Goal: Transaction & Acquisition: Subscribe to service/newsletter

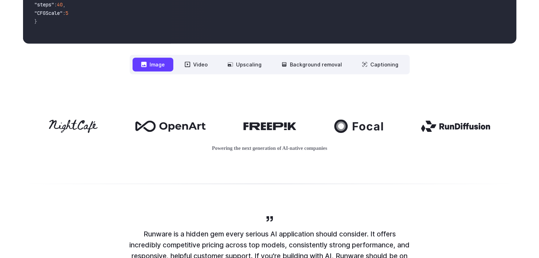
scroll to position [319, 0]
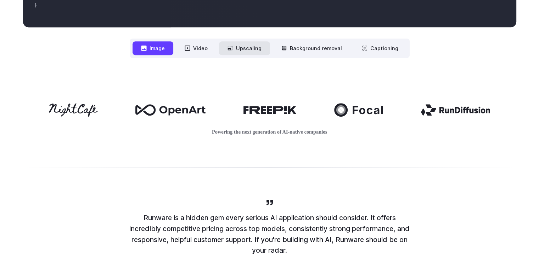
click at [251, 49] on button "Upscaling" at bounding box center [244, 48] width 51 height 14
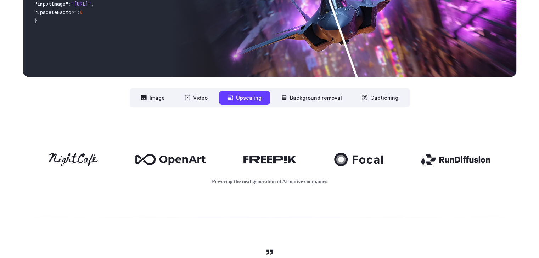
scroll to position [283, 0]
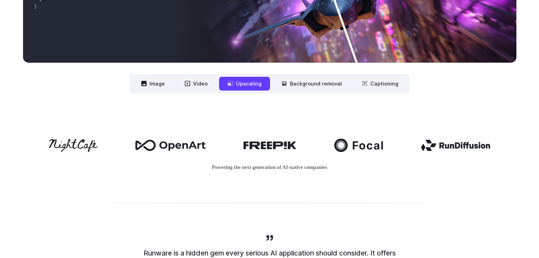
click at [251, 84] on button "Upscaling" at bounding box center [244, 84] width 51 height 14
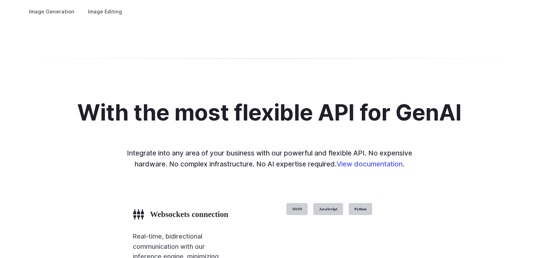
scroll to position [1381, 0]
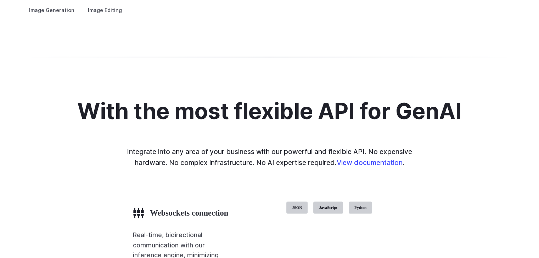
click at [0, 0] on img at bounding box center [0, 0] width 0 height 0
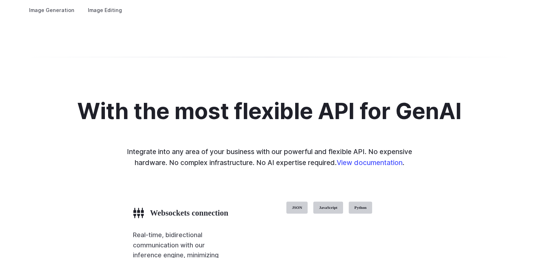
click at [0, 0] on img at bounding box center [0, 0] width 0 height 0
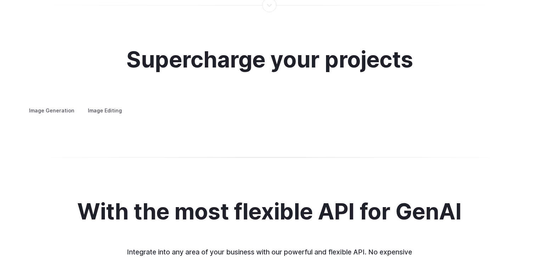
scroll to position [1275, 0]
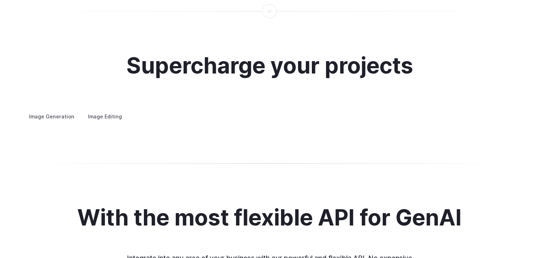
click at [100, 110] on label "Image Editing" at bounding box center [105, 116] width 46 height 12
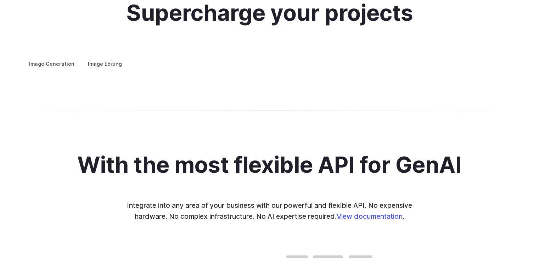
scroll to position [1346, 0]
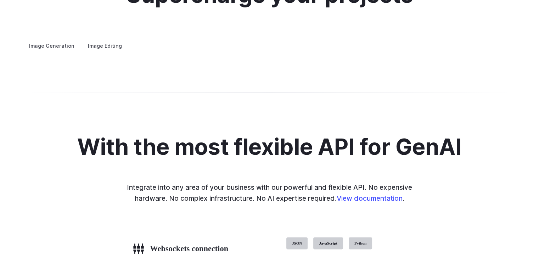
click at [0, 0] on img at bounding box center [0, 0] width 0 height 0
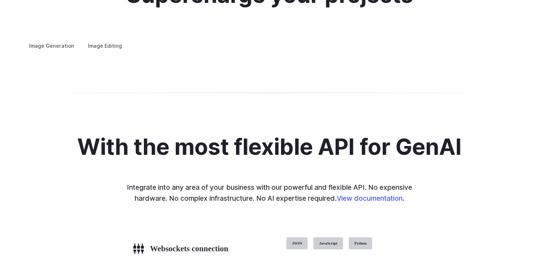
click at [0, 0] on img at bounding box center [0, 0] width 0 height 0
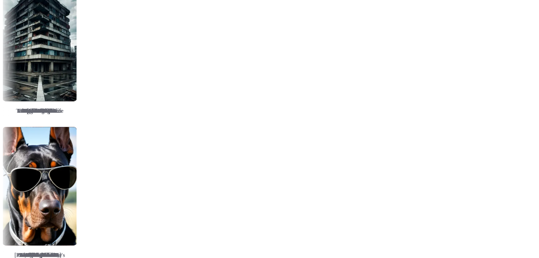
scroll to position [1027, 0]
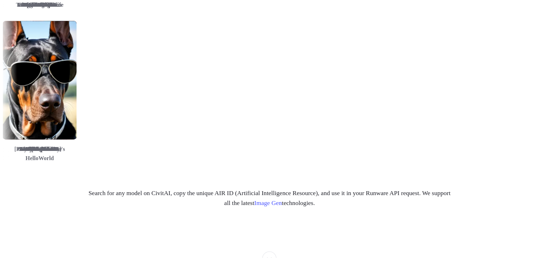
click at [454, 97] on img at bounding box center [437, 80] width 74 height 119
drag, startPoint x: 214, startPoint y: 80, endPoint x: 218, endPoint y: 80, distance: 3.9
click at [156, 80] on img at bounding box center [120, 80] width 74 height 119
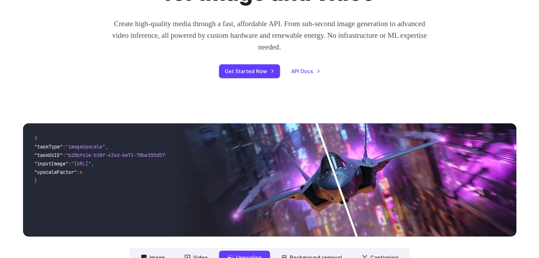
scroll to position [71, 0]
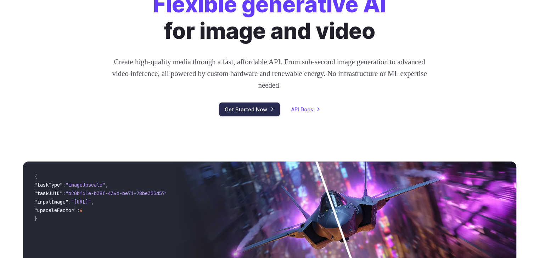
click at [235, 111] on link "Get Started Now" at bounding box center [249, 110] width 61 height 14
